Goal: Check status: Check status

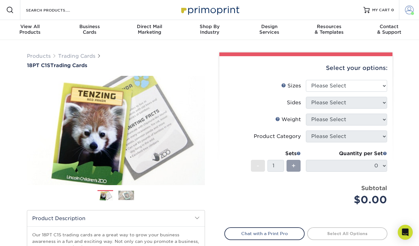
click at [406, 13] on span at bounding box center [409, 10] width 9 height 9
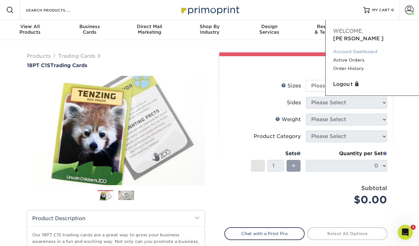
click at [354, 47] on link "Account Dashboard" at bounding box center [372, 51] width 78 height 8
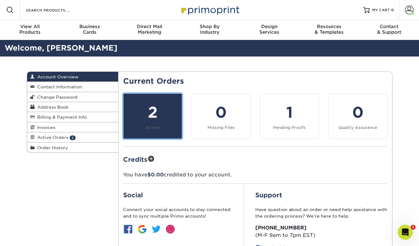
click at [148, 119] on div "2" at bounding box center [152, 112] width 51 height 22
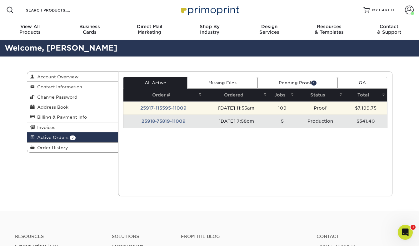
click at [166, 107] on td "25917-115595-11009" at bounding box center [163, 108] width 80 height 13
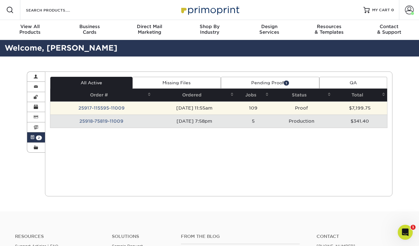
click at [112, 108] on td "25917-115595-11009" at bounding box center [101, 108] width 102 height 13
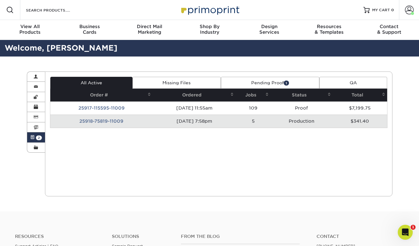
click at [282, 83] on link "Pending Proof 1" at bounding box center [270, 83] width 98 height 12
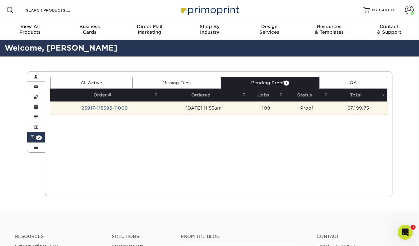
click at [113, 108] on td "25917-115595-11009" at bounding box center [104, 108] width 109 height 13
click at [216, 106] on td "[DATE] 11:55am" at bounding box center [203, 108] width 88 height 13
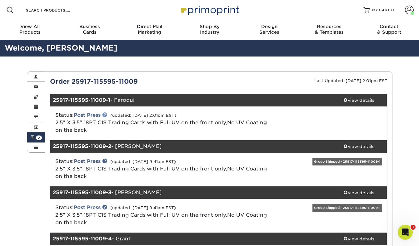
click at [106, 115] on link at bounding box center [104, 114] width 5 height 5
